Goal: Complete application form

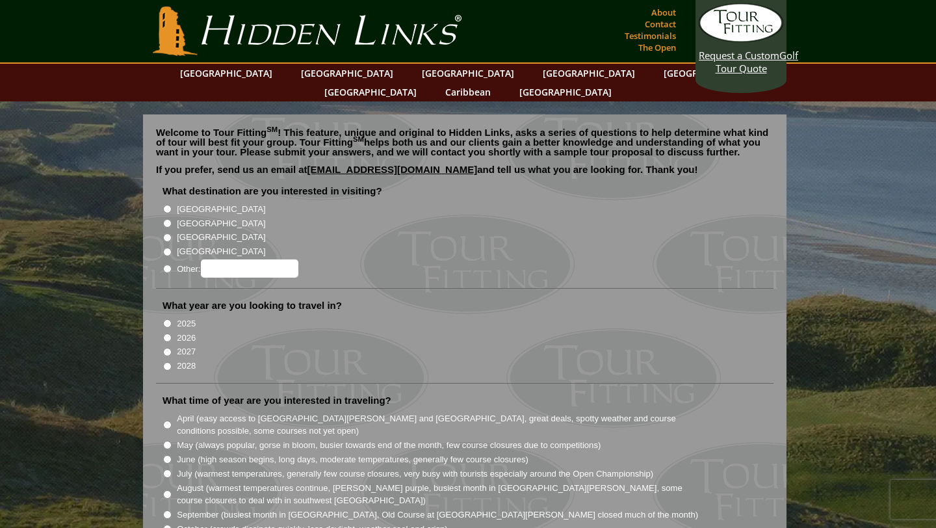
click at [168, 205] on input "[GEOGRAPHIC_DATA]" at bounding box center [167, 209] width 8 height 8
radio input "true"
click at [168, 333] on input "2026" at bounding box center [167, 337] width 8 height 8
radio input "true"
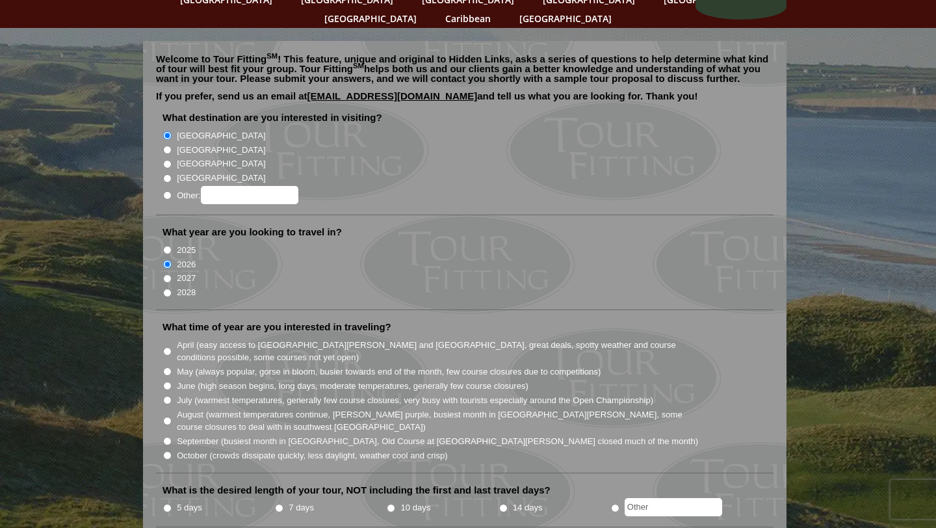
scroll to position [78, 0]
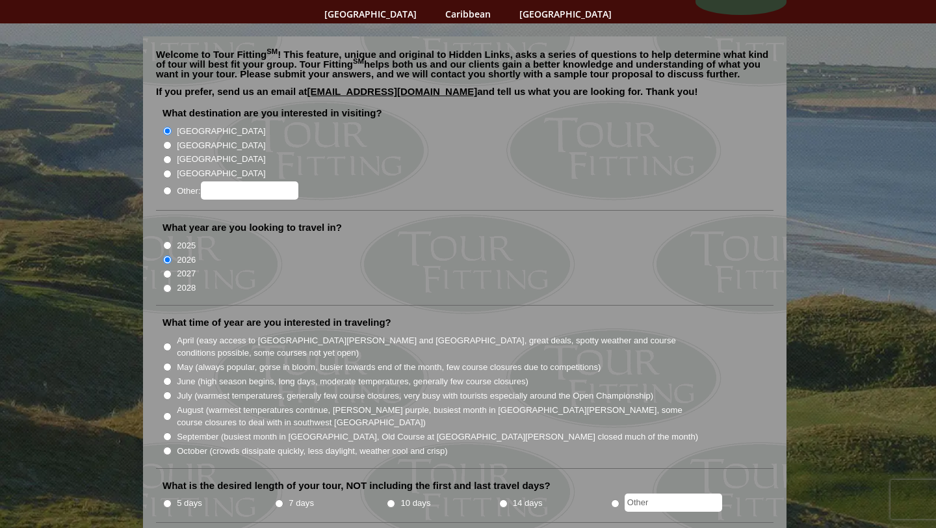
click at [169, 377] on input "June (high season begins, long days, moderate temperatures, generally few cours…" at bounding box center [167, 381] width 8 height 8
radio input "true"
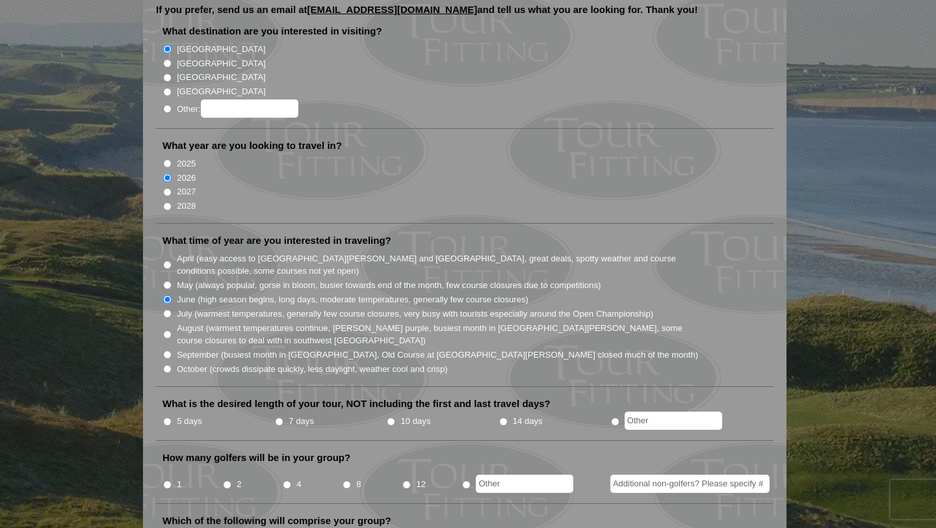
scroll to position [164, 0]
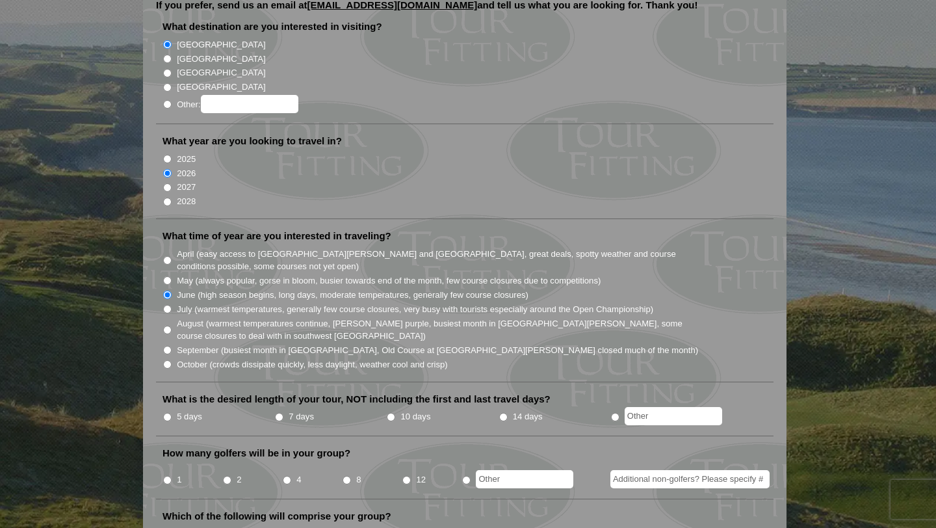
click at [280, 413] on input "7 days" at bounding box center [279, 417] width 8 height 8
radio input "true"
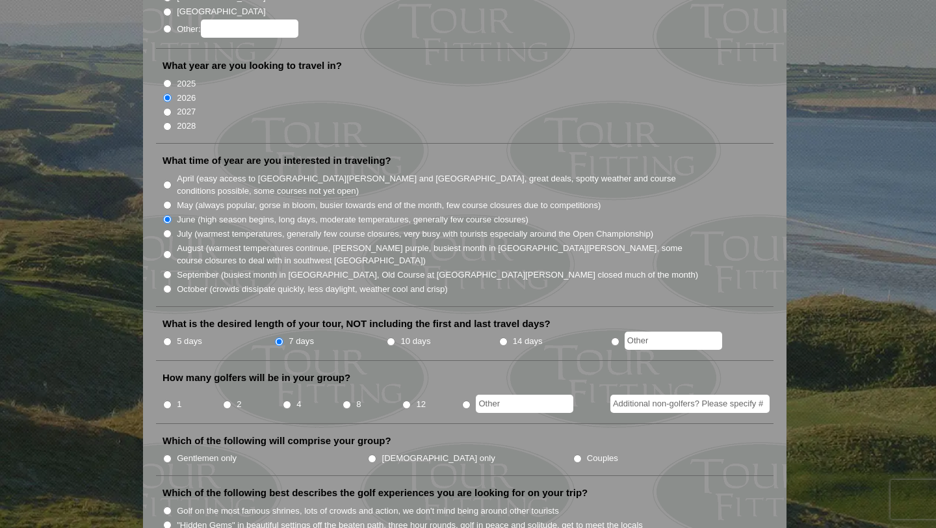
scroll to position [244, 0]
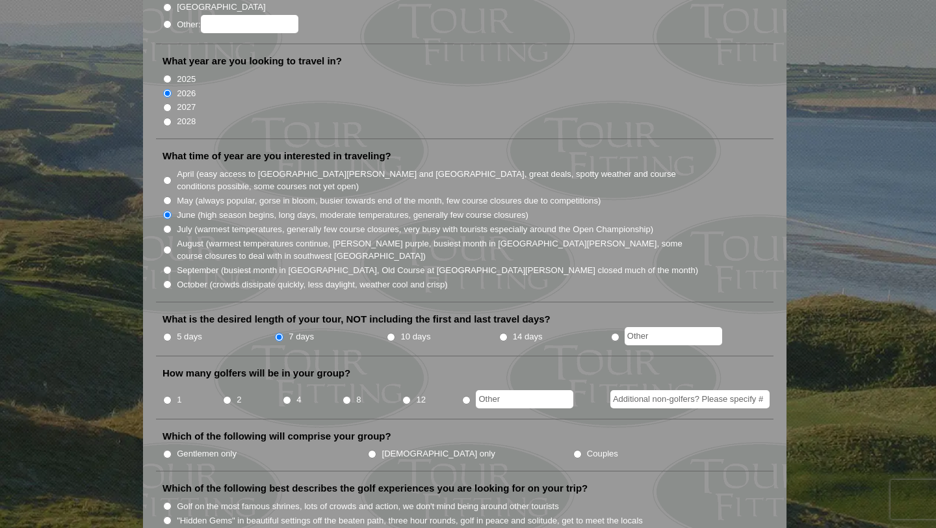
click at [288, 396] on input "4" at bounding box center [287, 400] width 8 height 8
radio input "true"
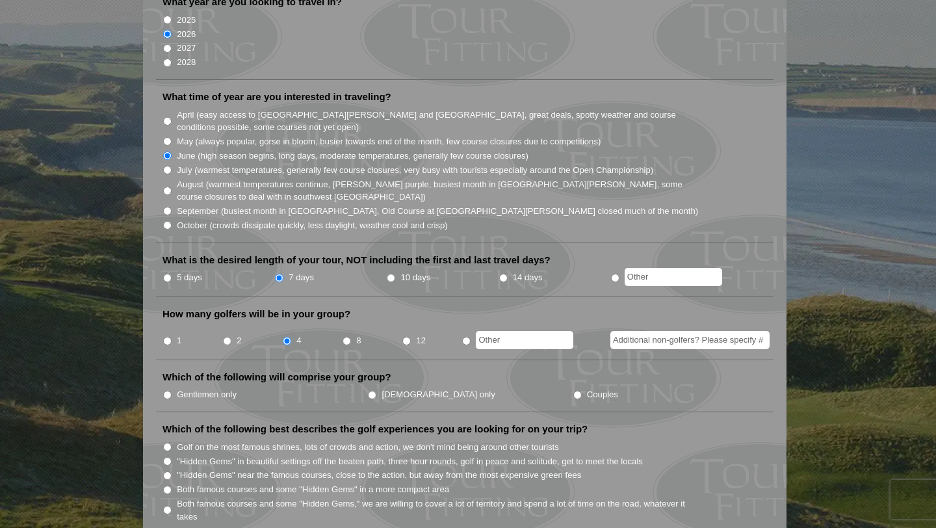
scroll to position [309, 0]
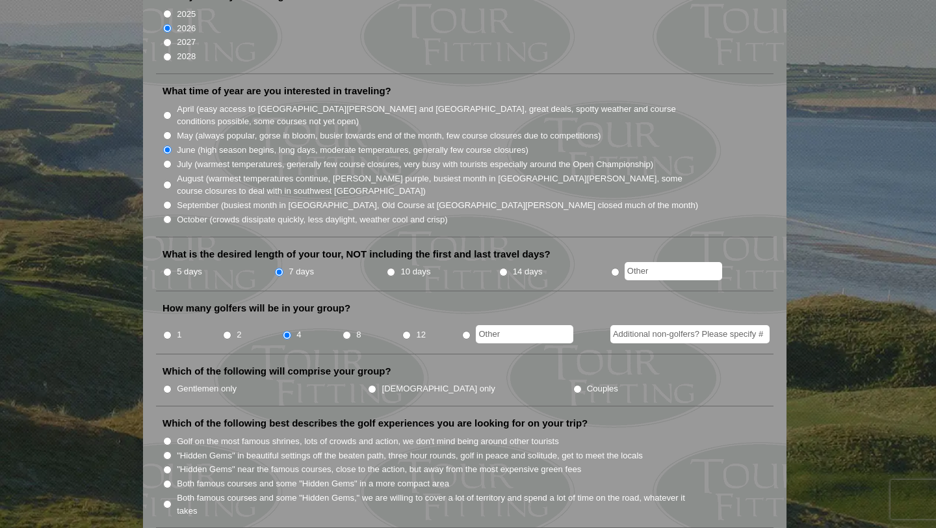
click at [168, 385] on input "Gentlemen only" at bounding box center [167, 389] width 8 height 8
radio input "true"
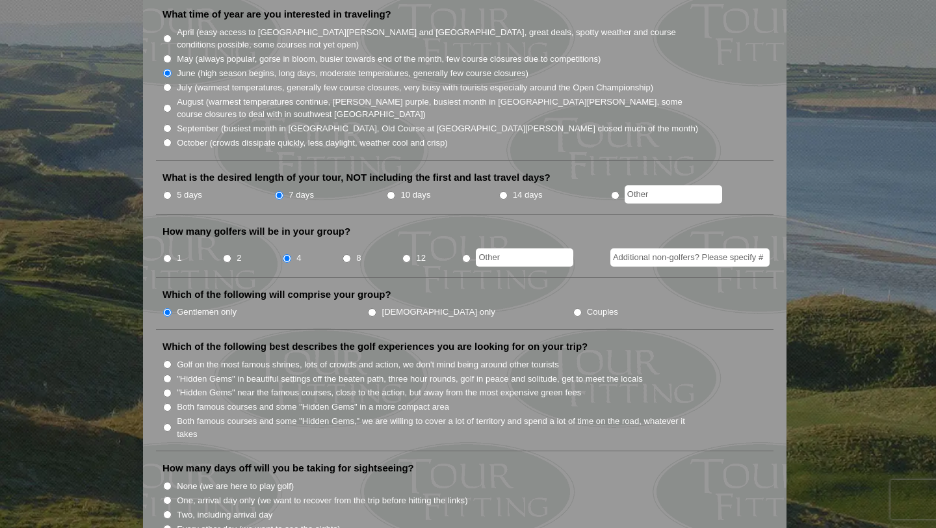
scroll to position [387, 0]
click at [169, 402] on input "Both famous courses and some "Hidden Gems" in a more compact area" at bounding box center [167, 406] width 8 height 8
radio input "true"
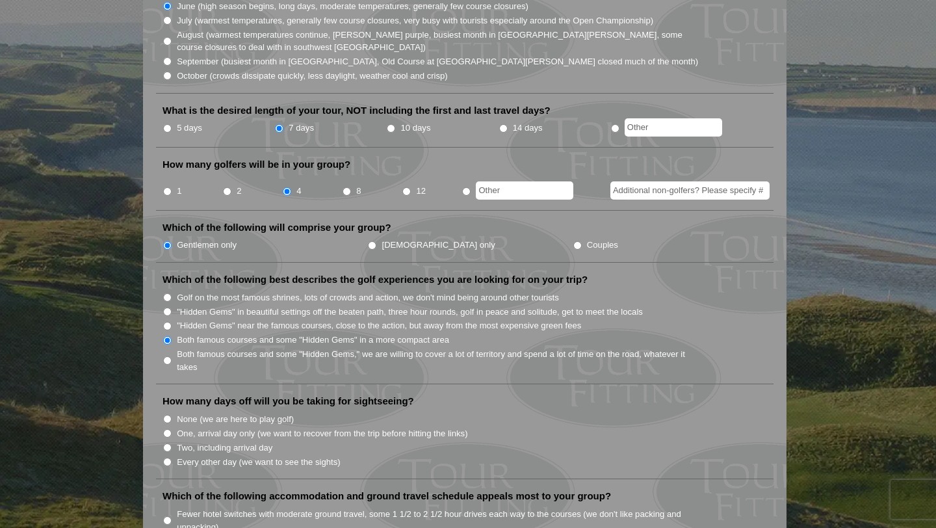
scroll to position [460, 0]
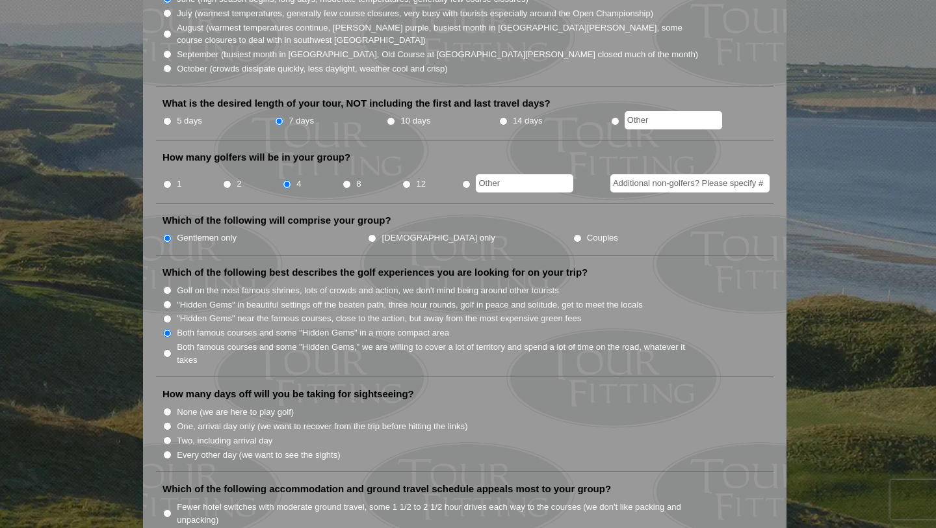
click at [169, 407] on input "None (we are here to play golf)" at bounding box center [167, 411] width 8 height 8
radio input "true"
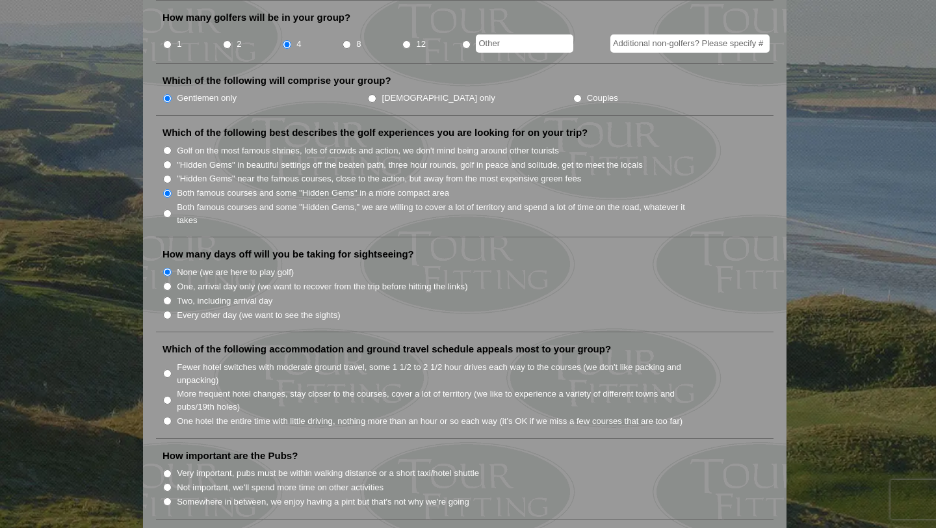
scroll to position [604, 0]
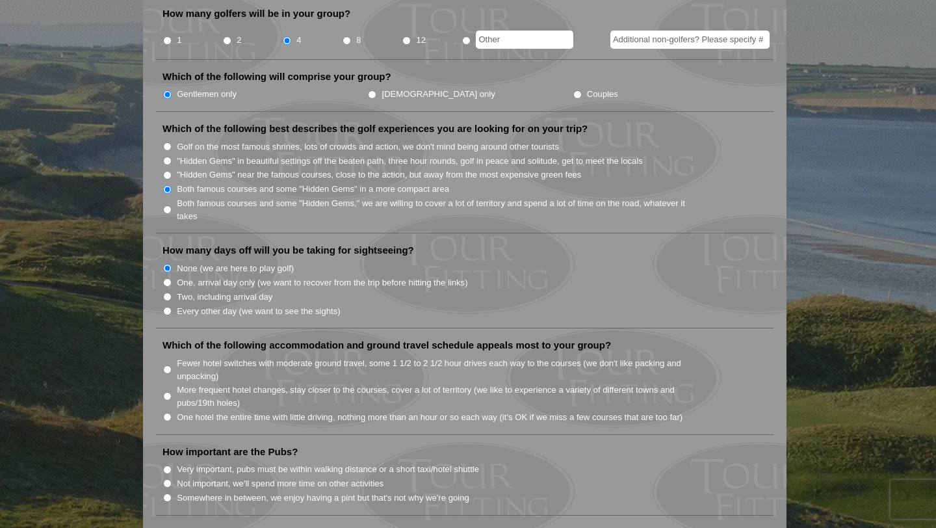
click at [168, 365] on input "Fewer hotel switches with moderate ground travel, some 1 1/2 to 2 1/2 hour driv…" at bounding box center [167, 369] width 8 height 8
radio input "true"
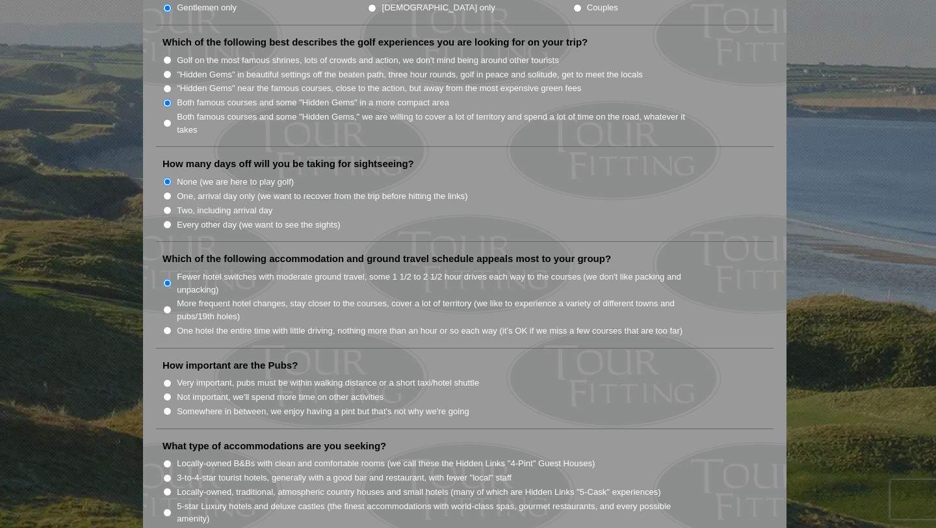
scroll to position [691, 0]
click at [168, 406] on input "Somewhere in between, we enjoy having a pint but that's not why we're going" at bounding box center [167, 410] width 8 height 8
radio input "true"
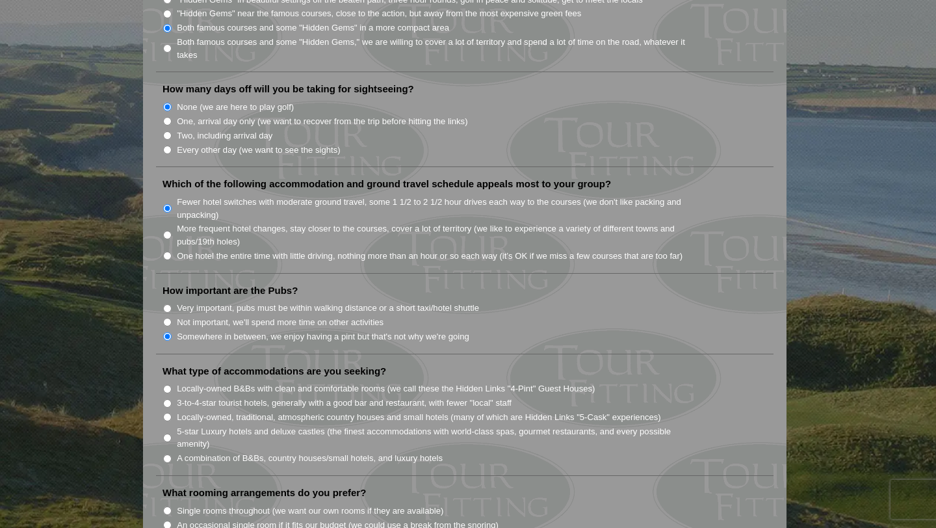
scroll to position [769, 0]
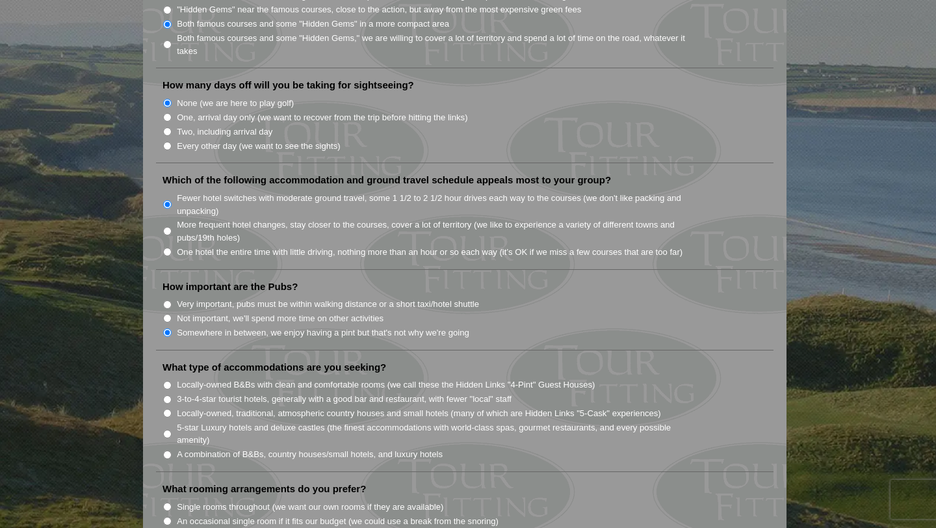
click at [167, 395] on input "3-to-4-star tourist hotels, generally with a good bar and restaurant, with fewe…" at bounding box center [167, 399] width 8 height 8
radio input "true"
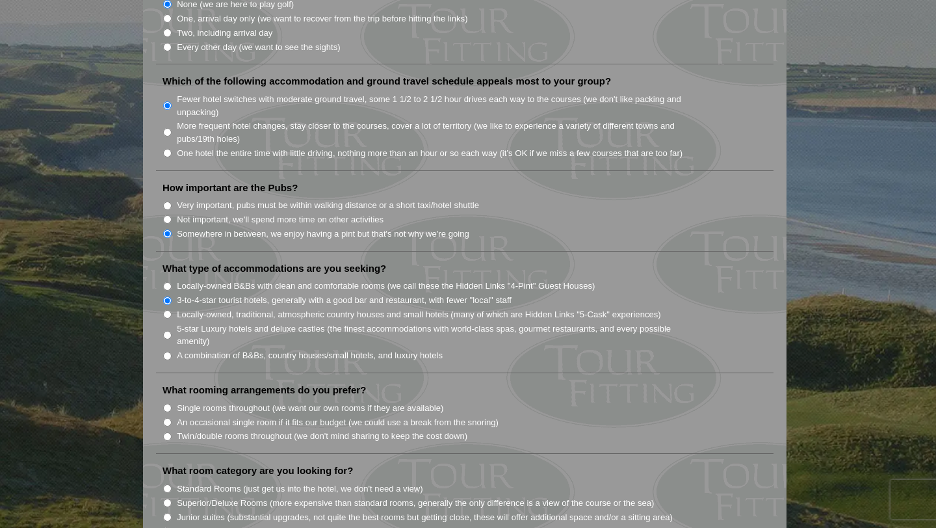
scroll to position [869, 0]
click at [168, 402] on input "Single rooms throughout (we want our own rooms if they are available)" at bounding box center [167, 406] width 8 height 8
radio input "true"
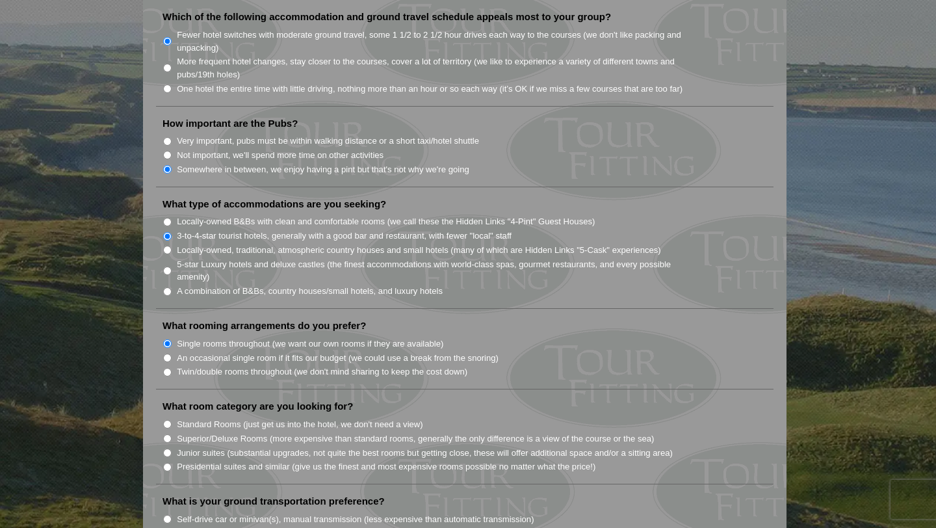
scroll to position [947, 0]
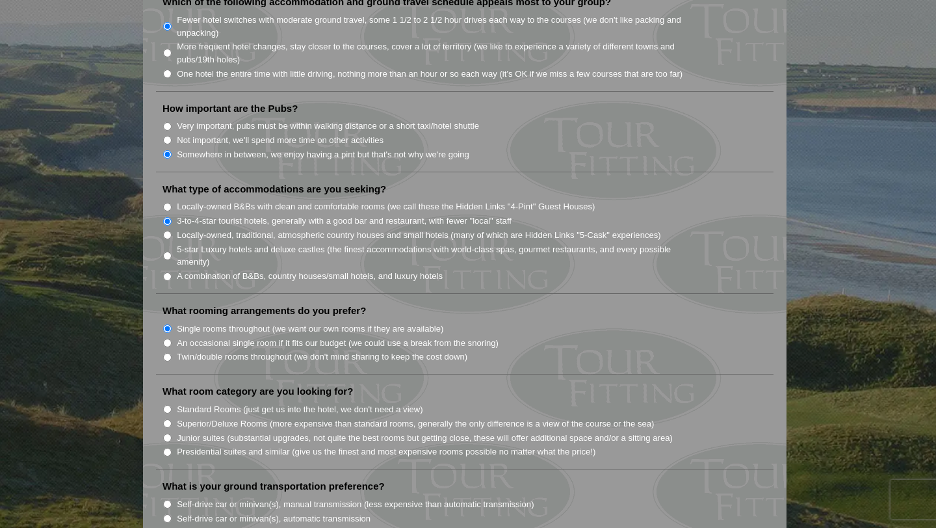
click at [168, 405] on input "Standard Rooms (just get us into the hotel, we don't need a view)" at bounding box center [167, 409] width 8 height 8
radio input "true"
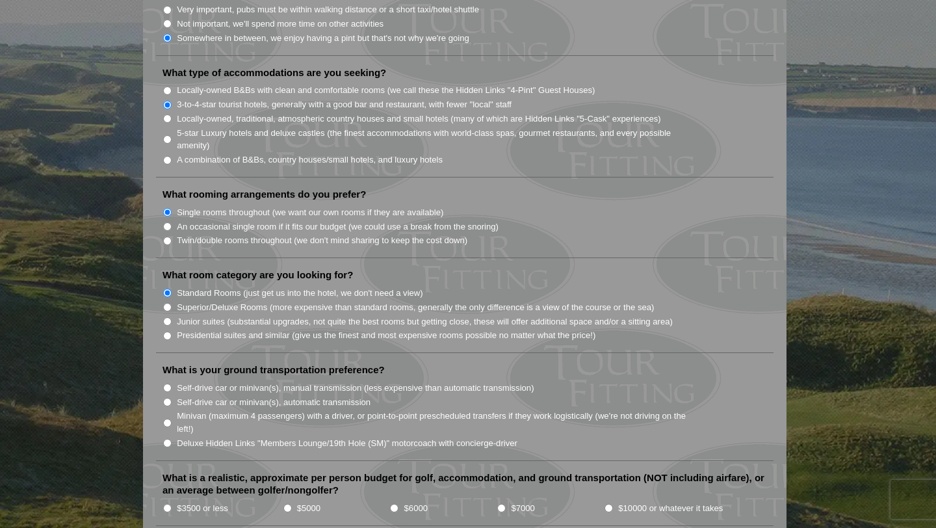
scroll to position [1064, 0]
click at [168, 417] on input "Minivan (maximum 4 passengers) with a driver, or point-to-point prescheduled tr…" at bounding box center [167, 421] width 8 height 8
radio input "true"
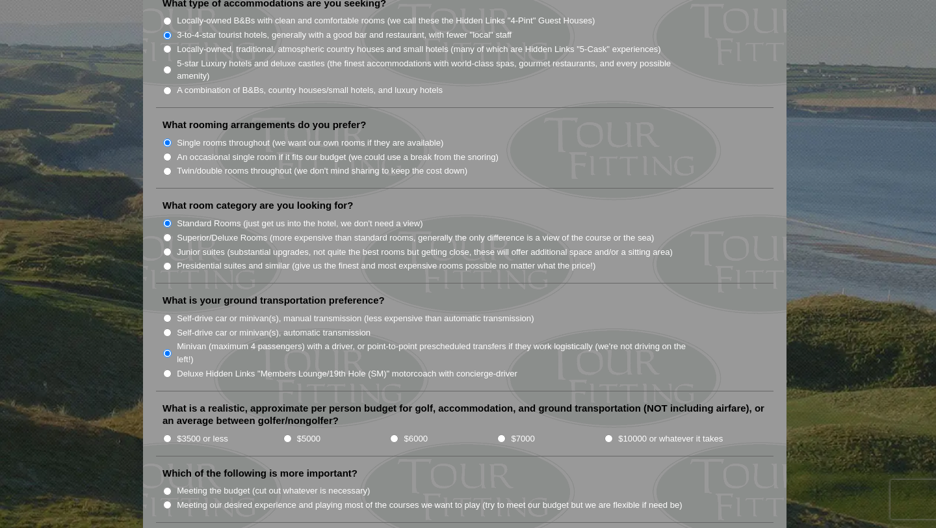
scroll to position [1137, 0]
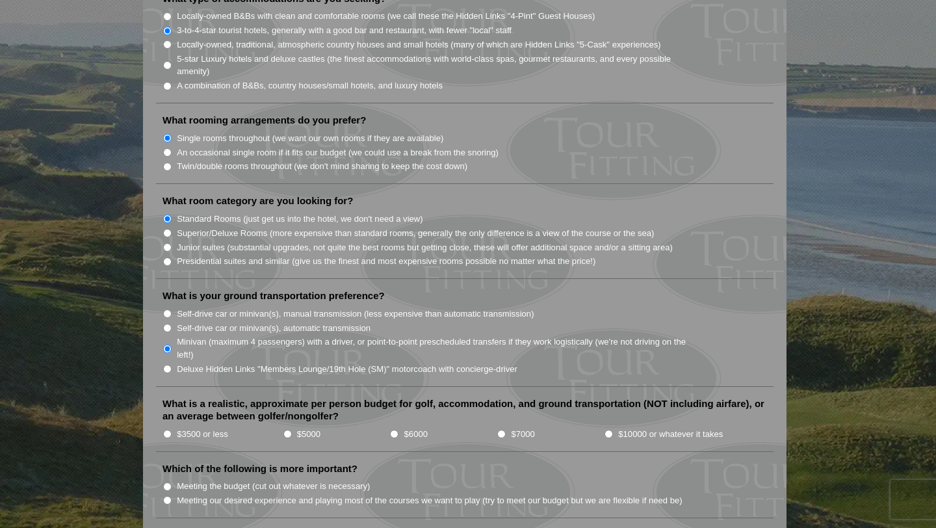
click at [396, 430] on input "$6000" at bounding box center [394, 434] width 8 height 8
radio input "true"
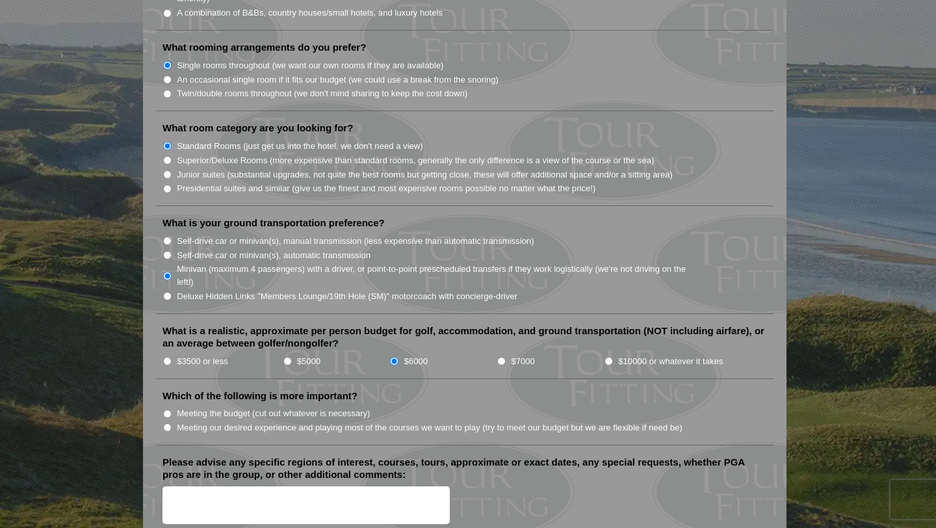
scroll to position [1222, 0]
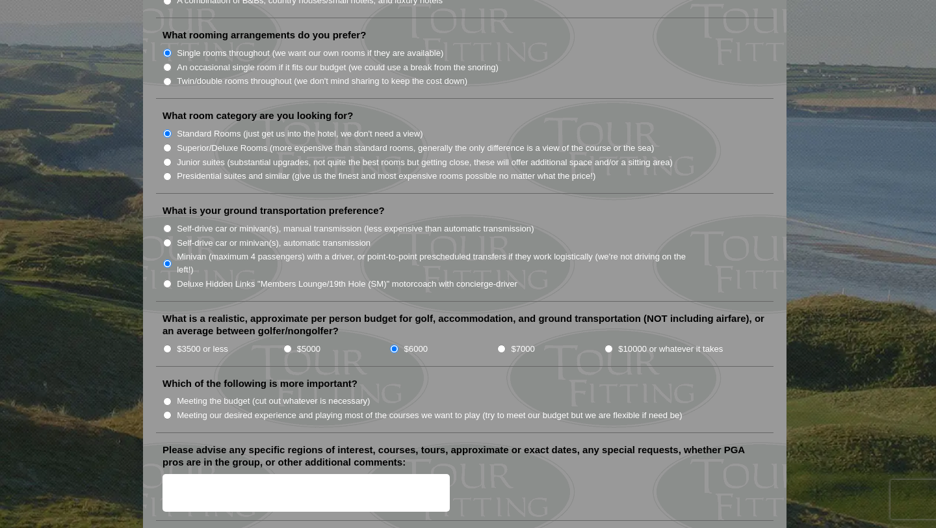
click at [168, 411] on input "Meeting our desired experience and playing most of the courses we want to play …" at bounding box center [167, 415] width 8 height 8
radio input "true"
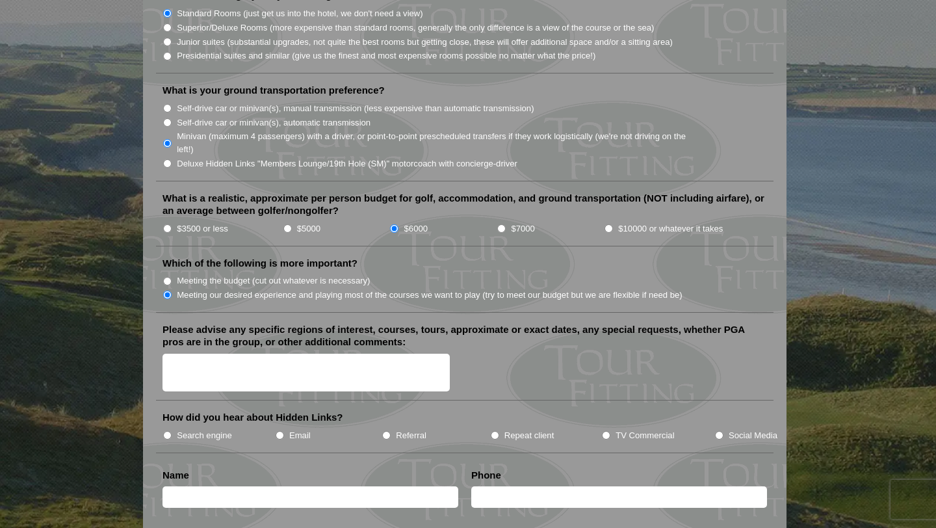
scroll to position [1343, 0]
click at [183, 353] on textarea "Please advise any specific regions of interest, courses, tours, approximate or …" at bounding box center [305, 372] width 287 height 38
type textarea "ballybunion"
click at [166, 430] on input "Search engine" at bounding box center [167, 434] width 8 height 8
radio input "true"
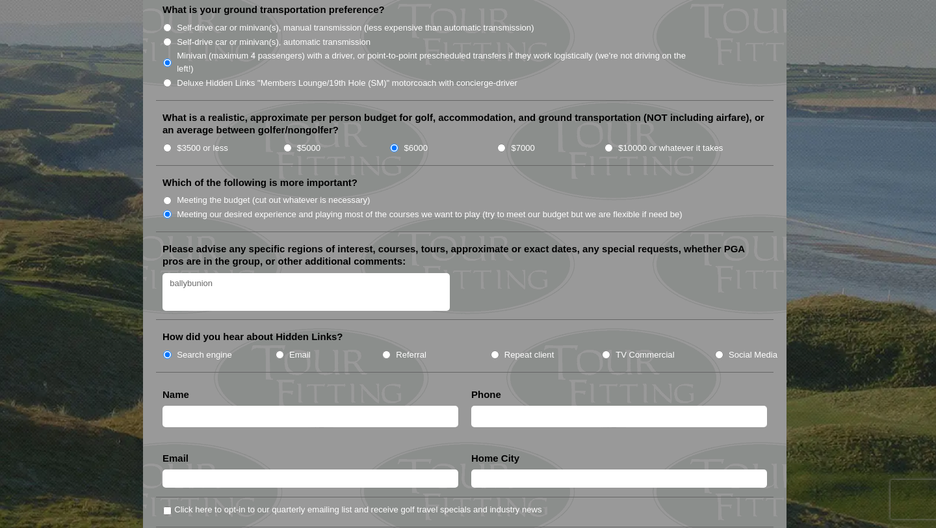
scroll to position [1425, 0]
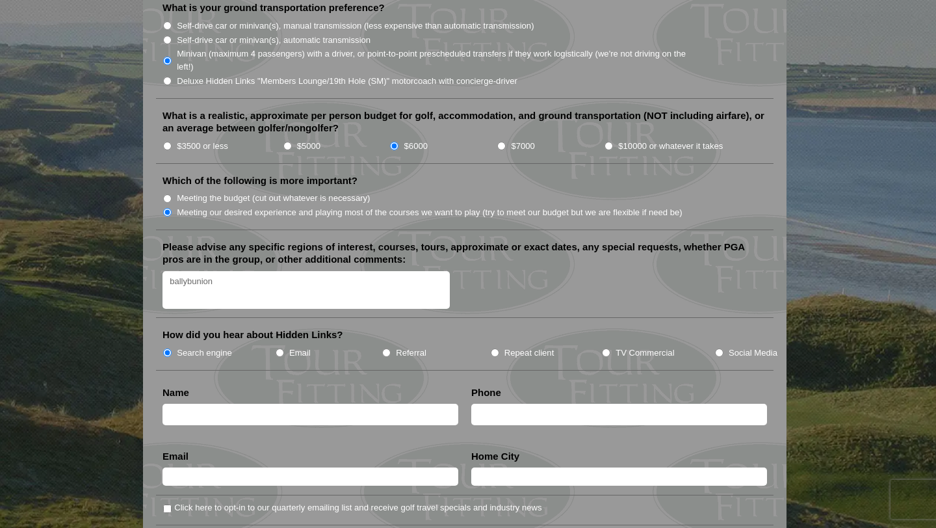
click at [187, 404] on input "text" at bounding box center [310, 414] width 296 height 21
type input "[PERSON_NAME]"
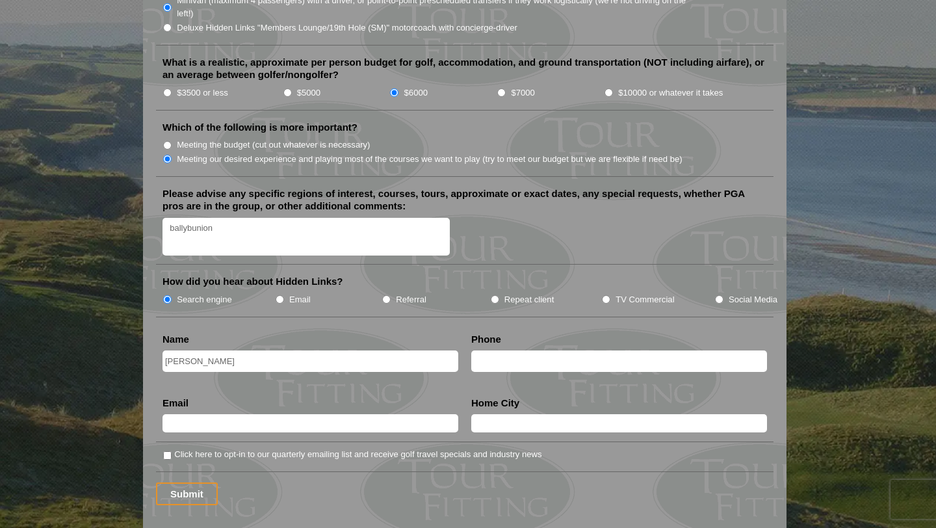
scroll to position [1496, 0]
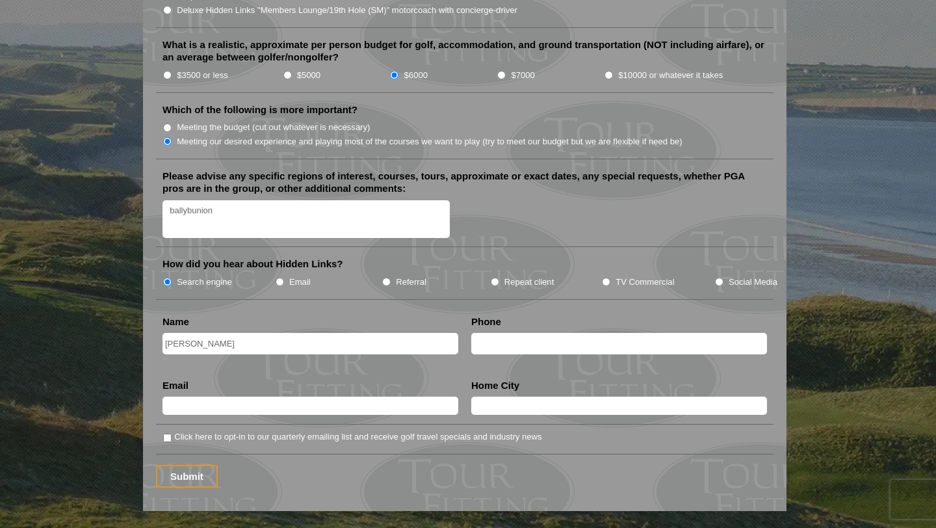
click at [483, 333] on input "text" at bounding box center [619, 343] width 296 height 21
click at [291, 397] on input "text" at bounding box center [310, 405] width 296 height 18
type input "[EMAIL_ADDRESS][DOMAIN_NAME]"
click at [488, 396] on input "text" at bounding box center [619, 405] width 296 height 18
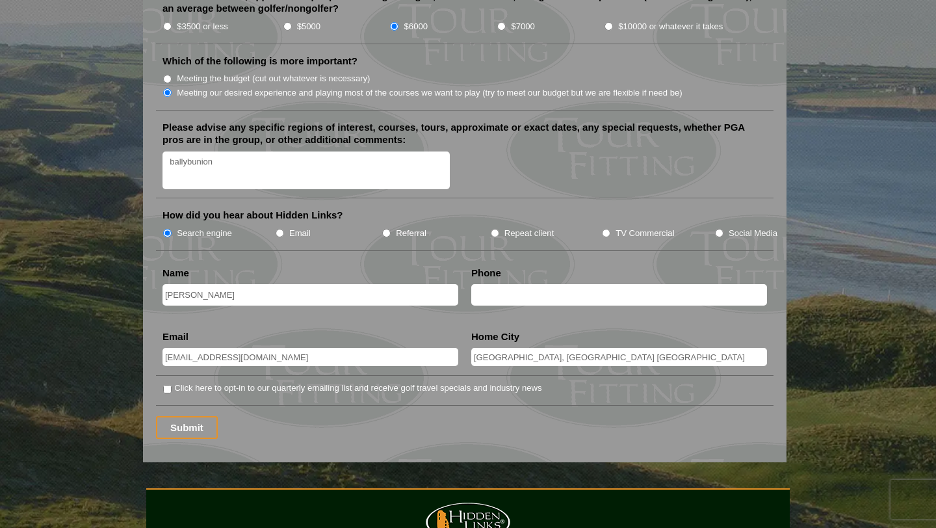
scroll to position [1561, 0]
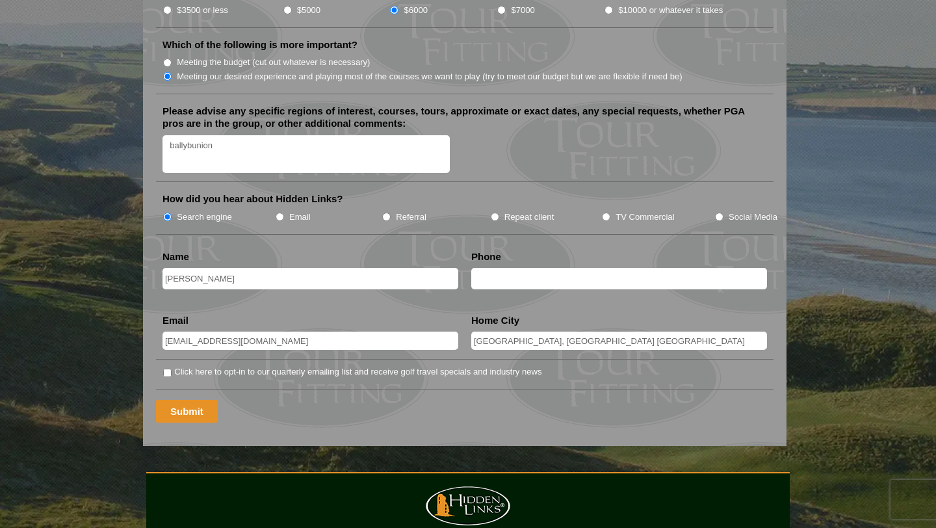
type input "[GEOGRAPHIC_DATA], [GEOGRAPHIC_DATA] [GEOGRAPHIC_DATA]"
click at [192, 400] on input "Submit" at bounding box center [187, 411] width 62 height 23
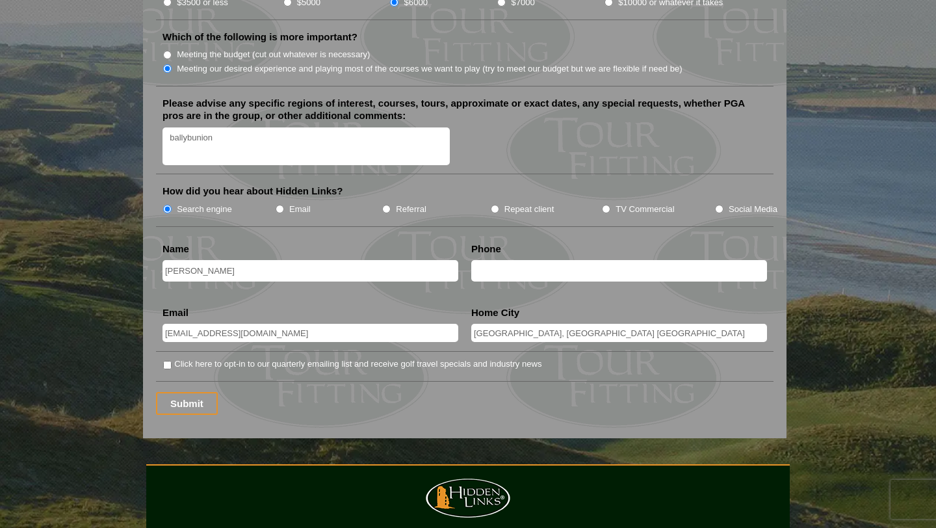
scroll to position [1593, 0]
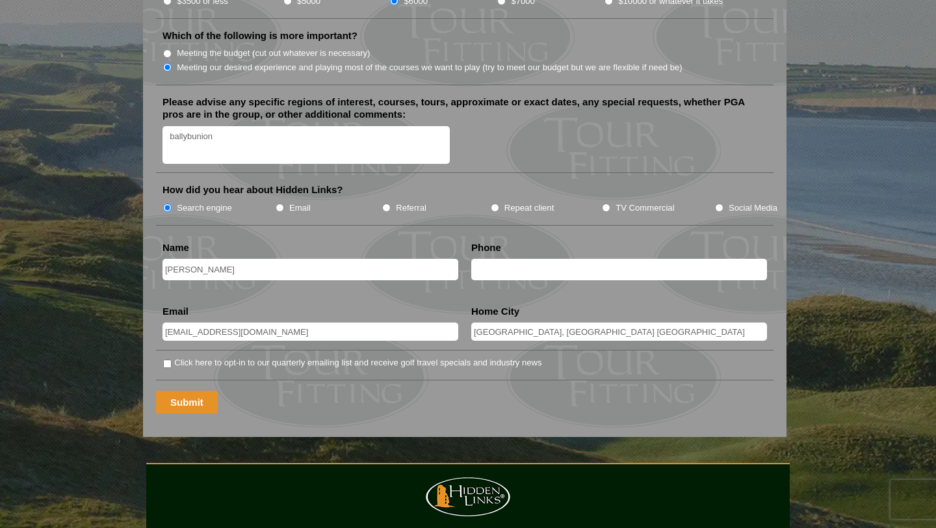
click at [188, 391] on input "Submit" at bounding box center [187, 402] width 62 height 23
